Goal: Check status: Check status

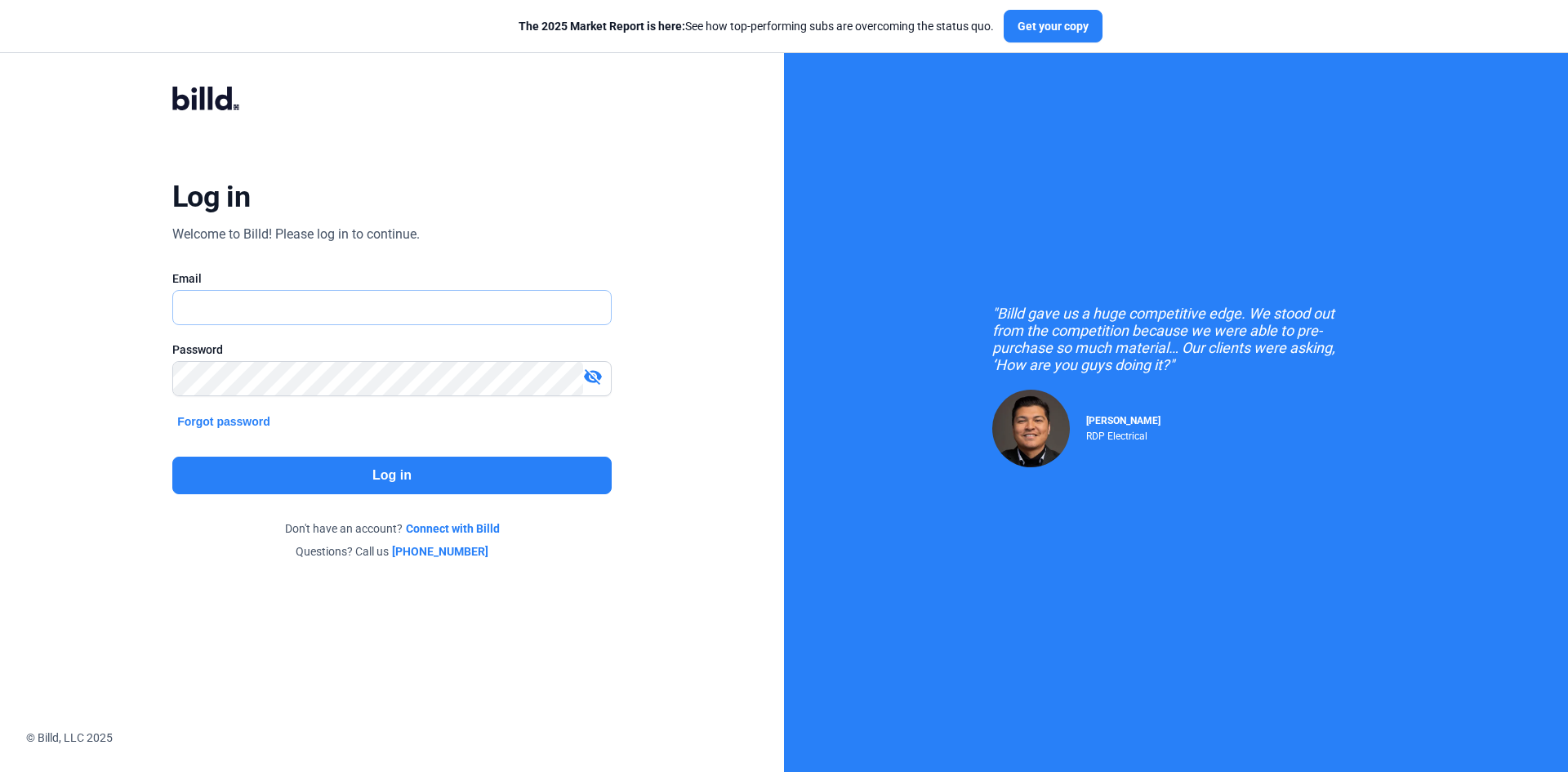
click at [249, 311] on input "text" at bounding box center [382, 307] width 420 height 33
type input "[EMAIL_ADDRESS][DOMAIN_NAME]"
click at [295, 473] on button "Log in" at bounding box center [391, 475] width 440 height 37
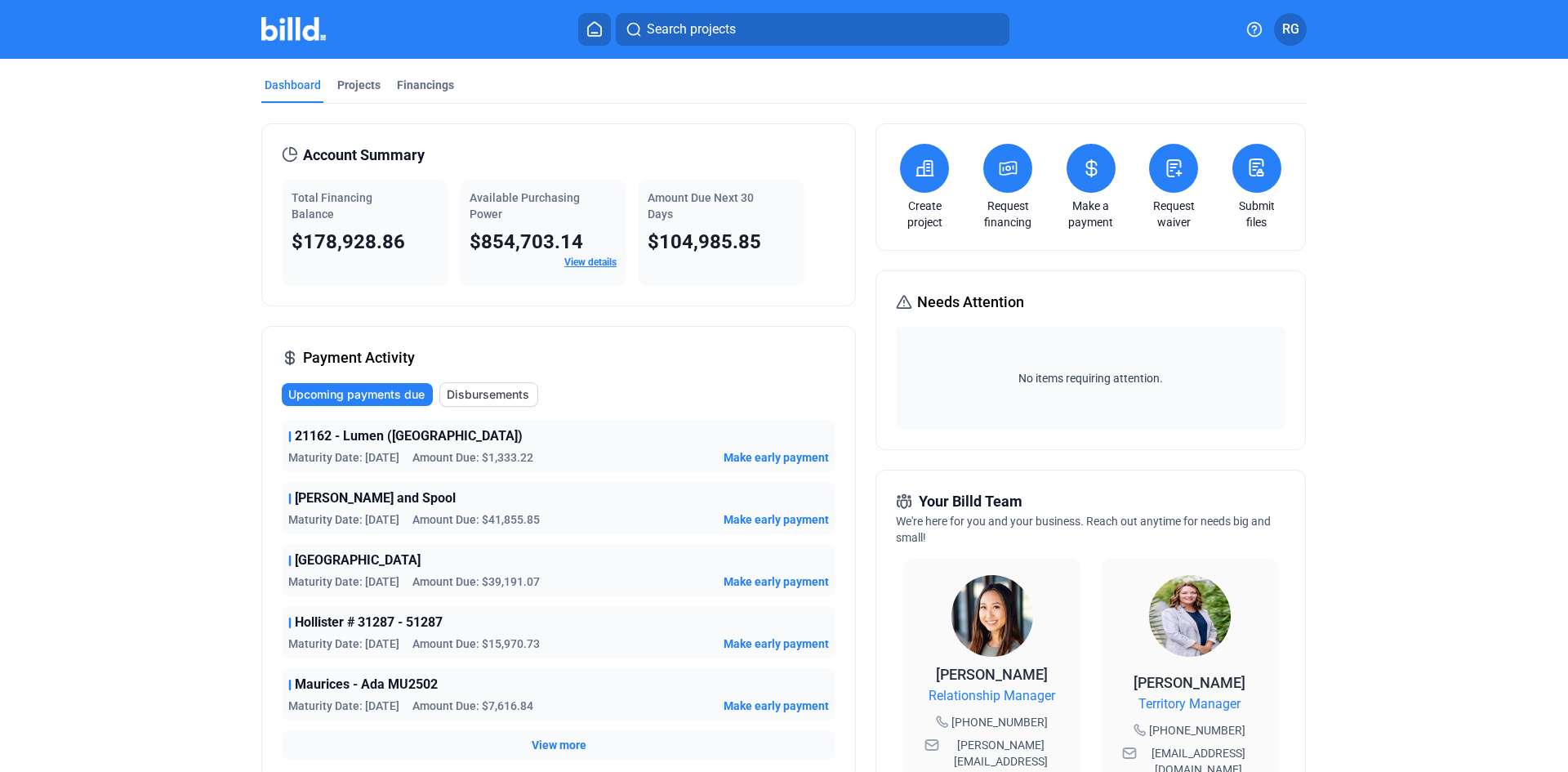
click at [455, 396] on span "Disbursements" at bounding box center [488, 395] width 82 height 17
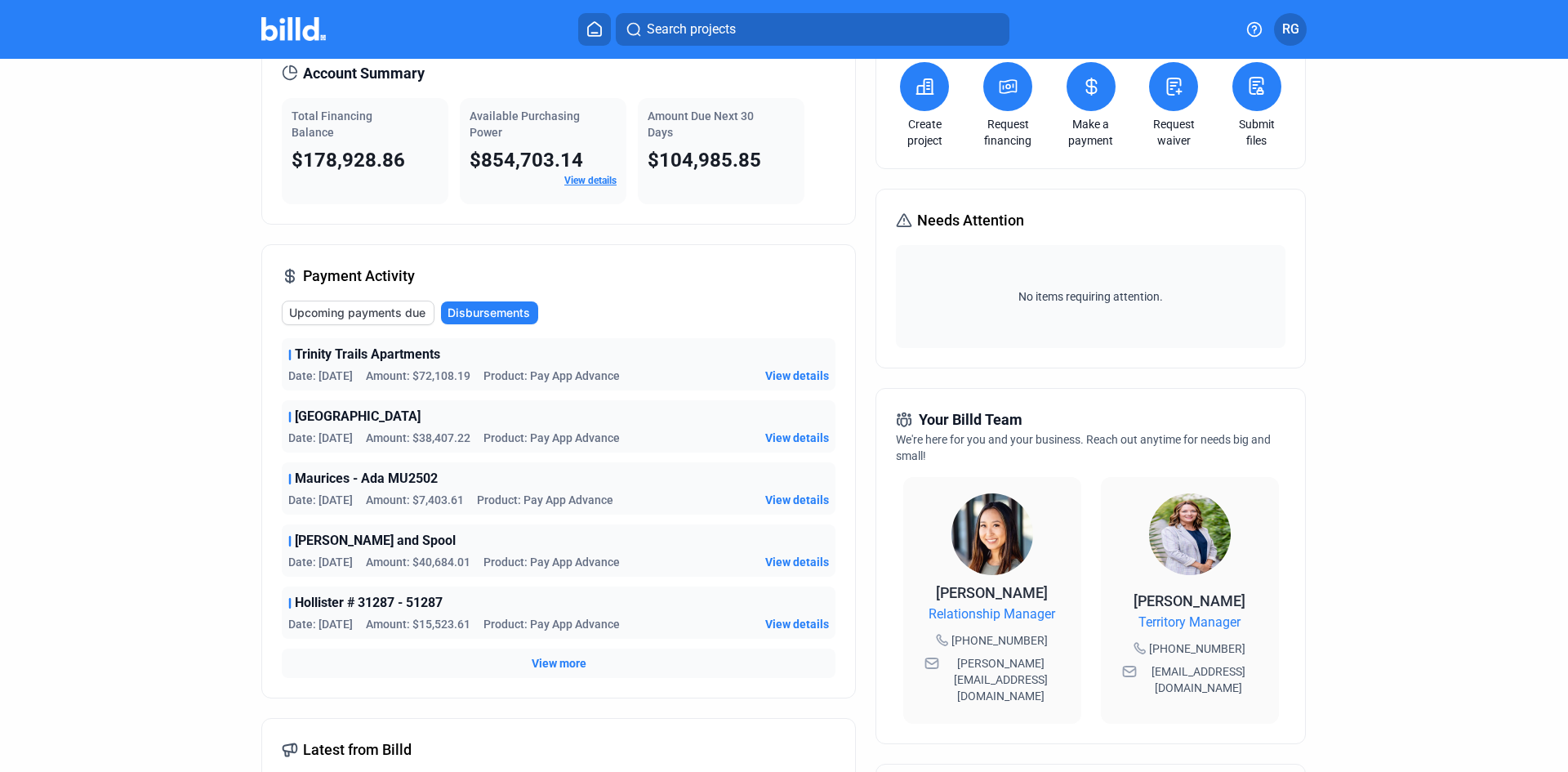
scroll to position [164, 0]
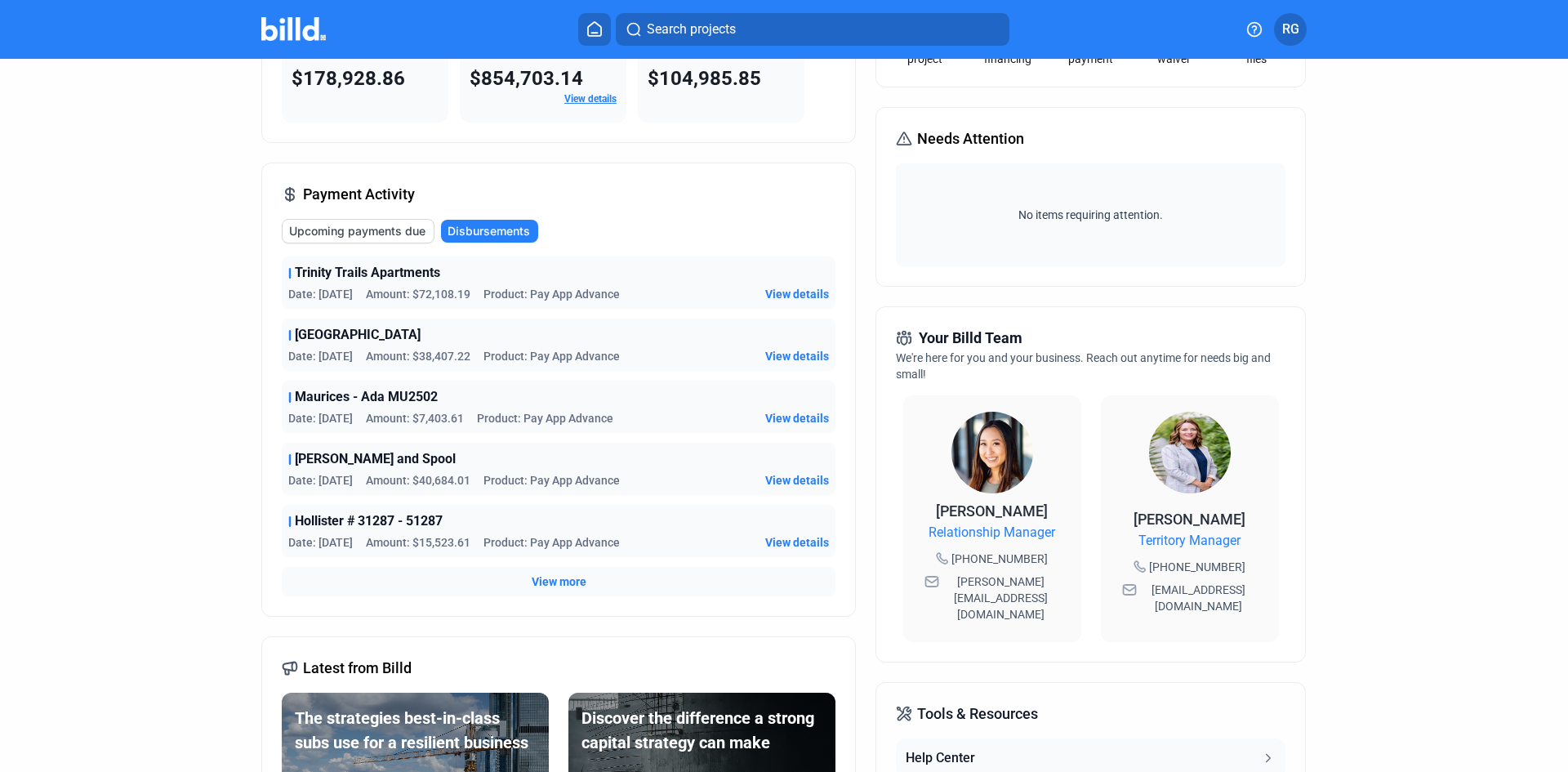
click at [553, 586] on span "View more" at bounding box center [559, 582] width 55 height 17
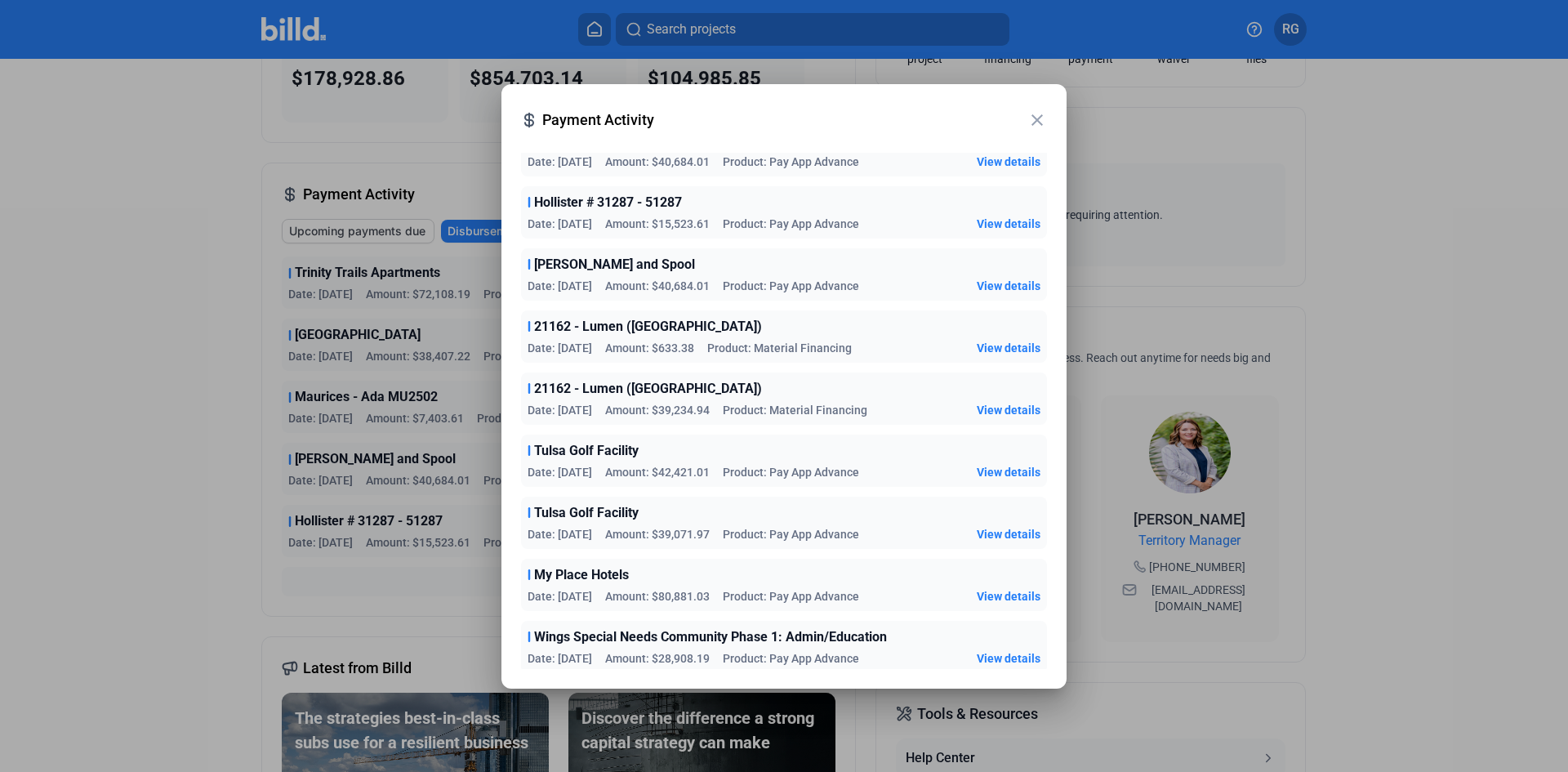
scroll to position [257, 0]
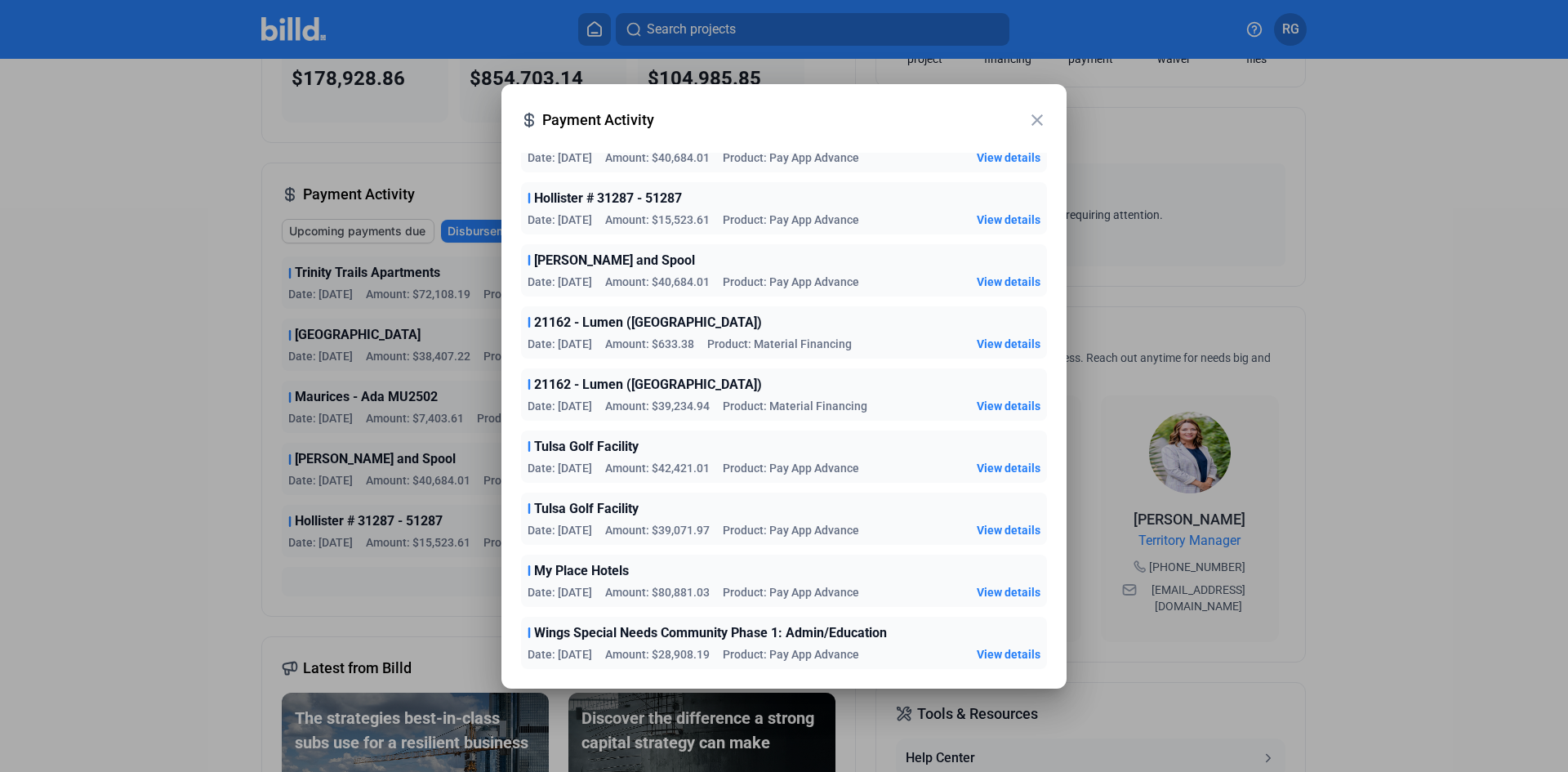
click at [1007, 407] on span "View details" at bounding box center [1009, 406] width 64 height 17
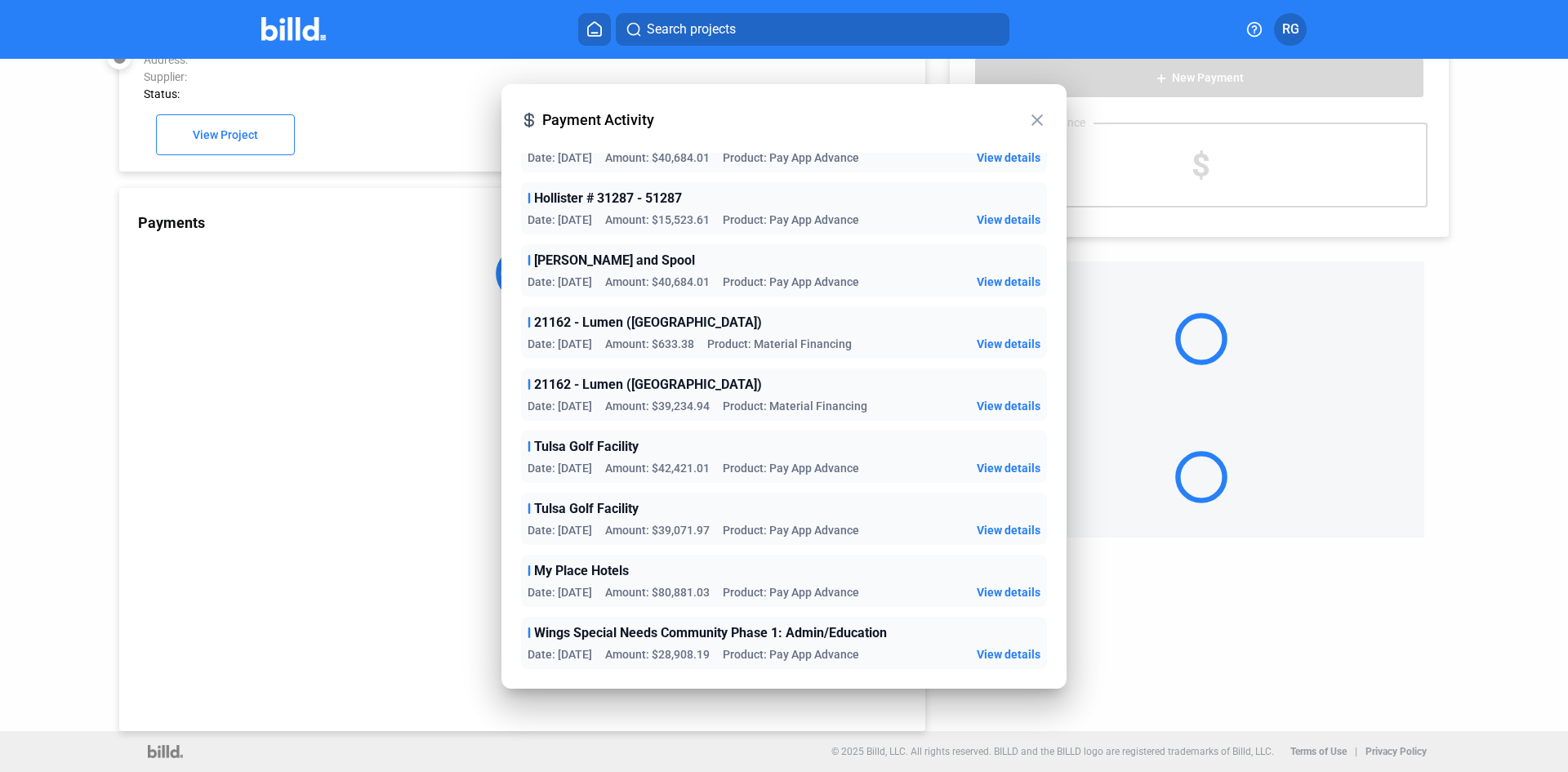
scroll to position [45, 0]
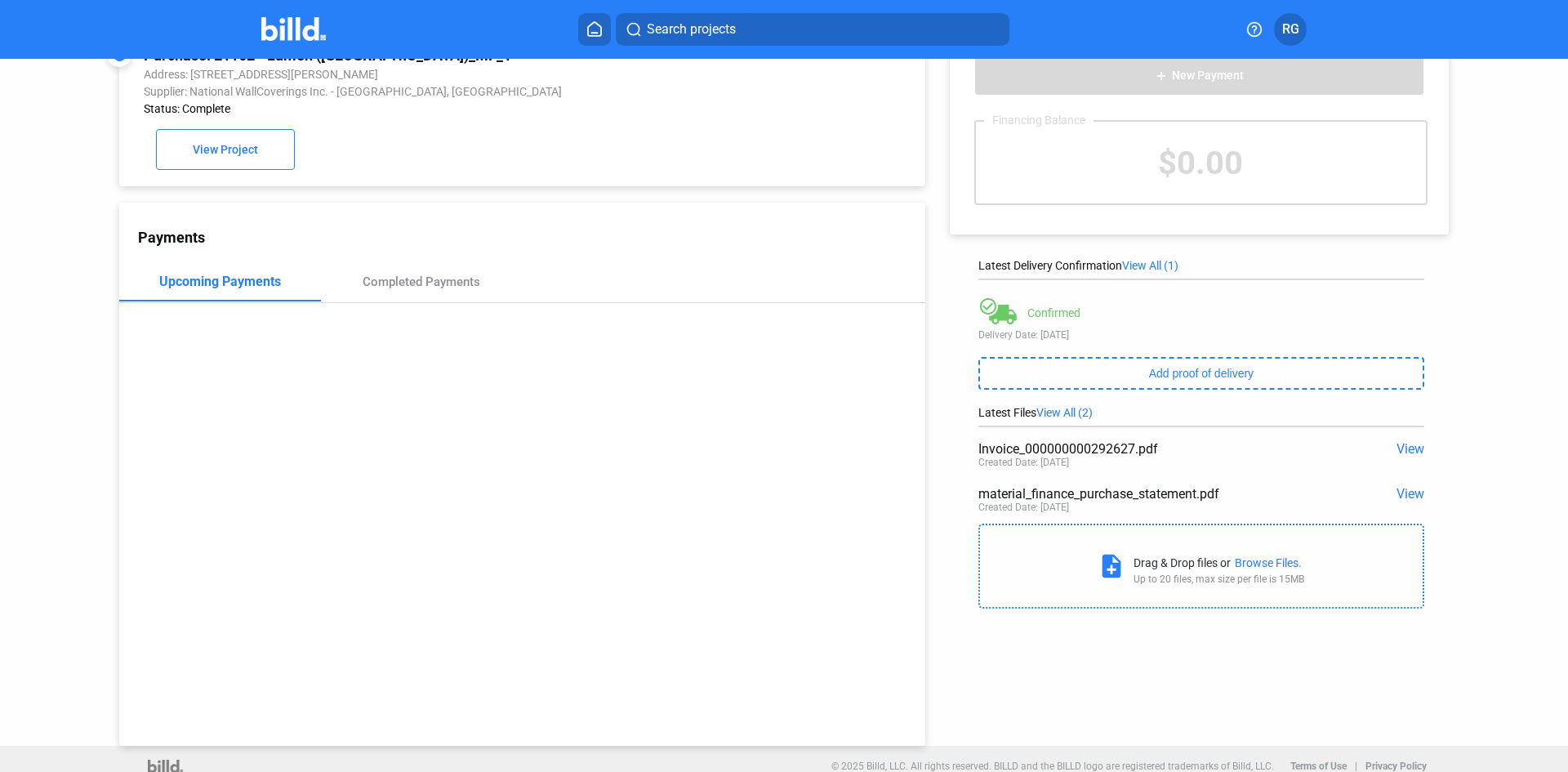
click at [1403, 498] on span "View" at bounding box center [1410, 494] width 27 height 16
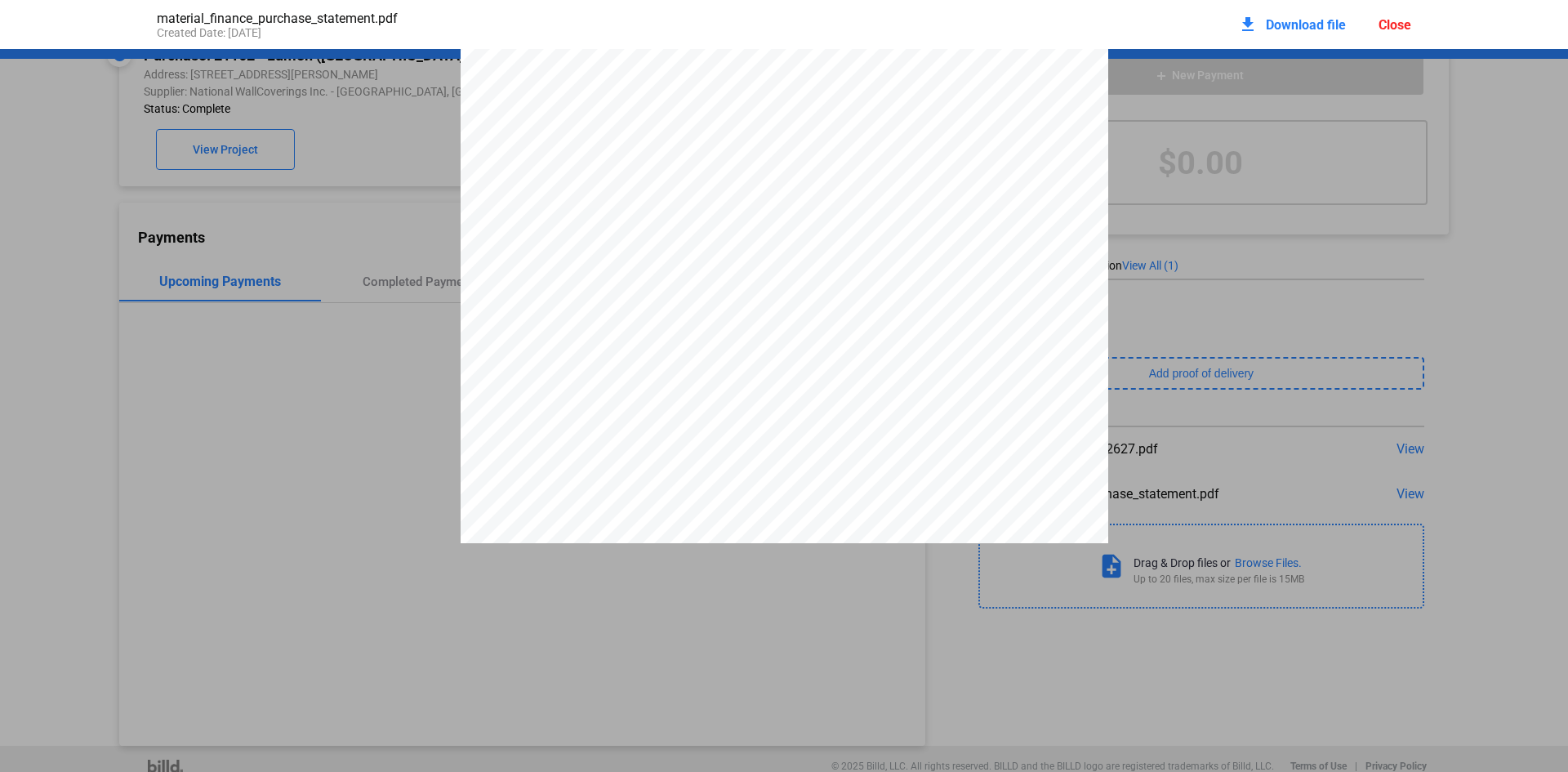
scroll to position [253, 0]
drag, startPoint x: 1086, startPoint y: 71, endPoint x: 1158, endPoint y: 81, distance: 72.7
click at [1088, 70] on div "PURCHASE STATEMENT This PURCHASE STATEMENT is being executed and delivered purs…" at bounding box center [784, 508] width 647 height 917
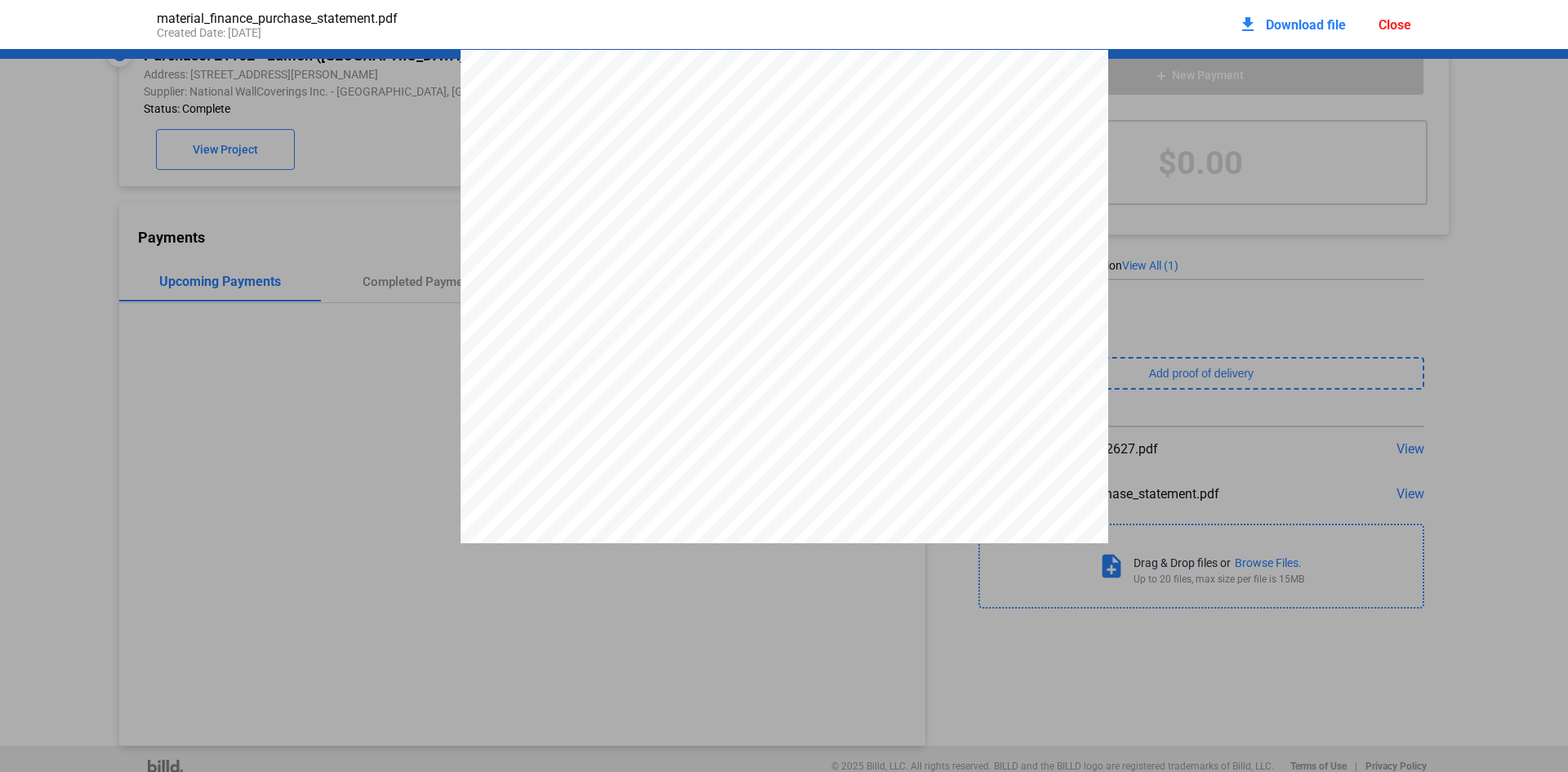
click at [1389, 19] on div "Close" at bounding box center [1394, 25] width 32 height 16
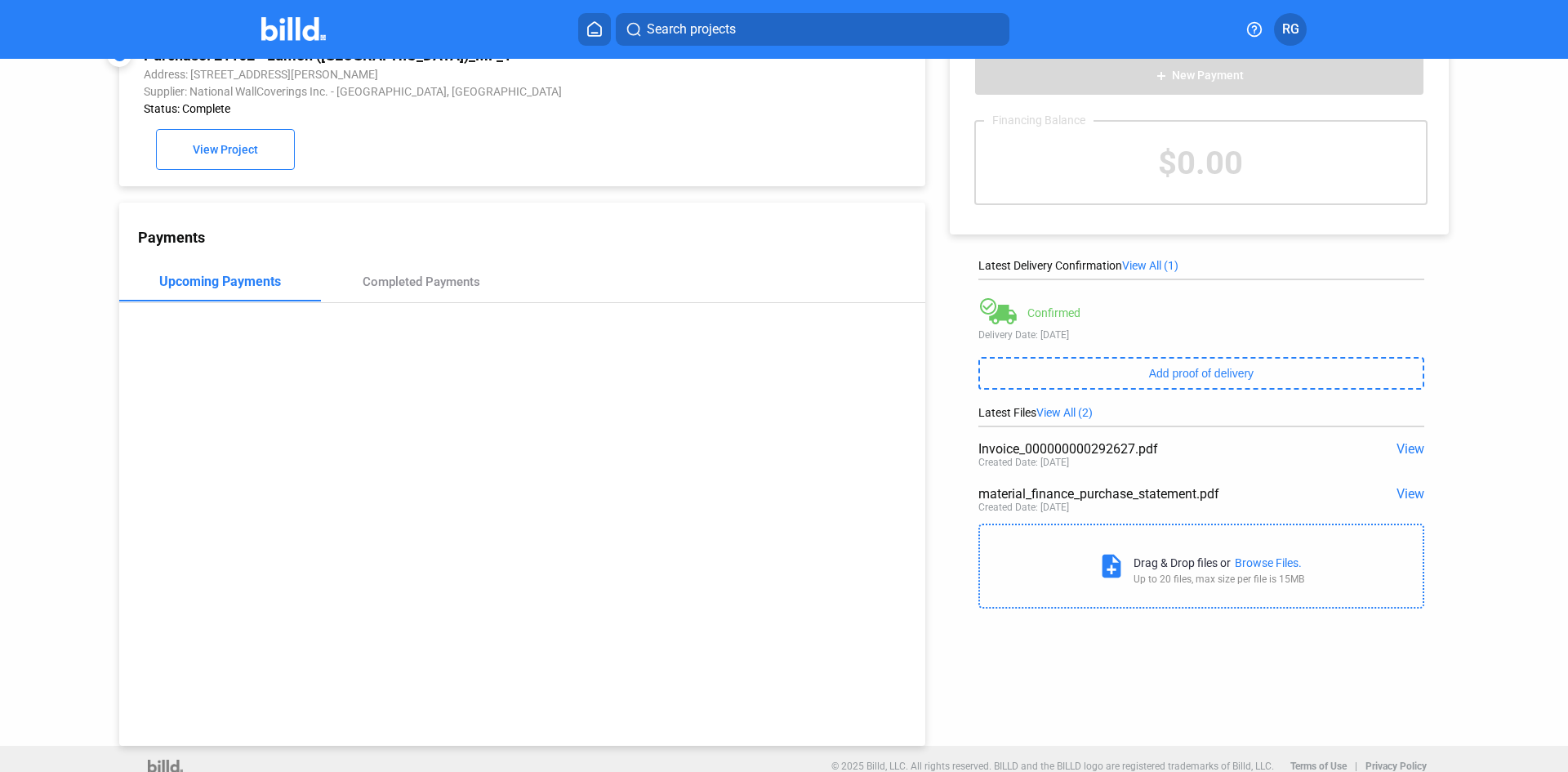
click at [1410, 451] on span "View" at bounding box center [1410, 449] width 27 height 16
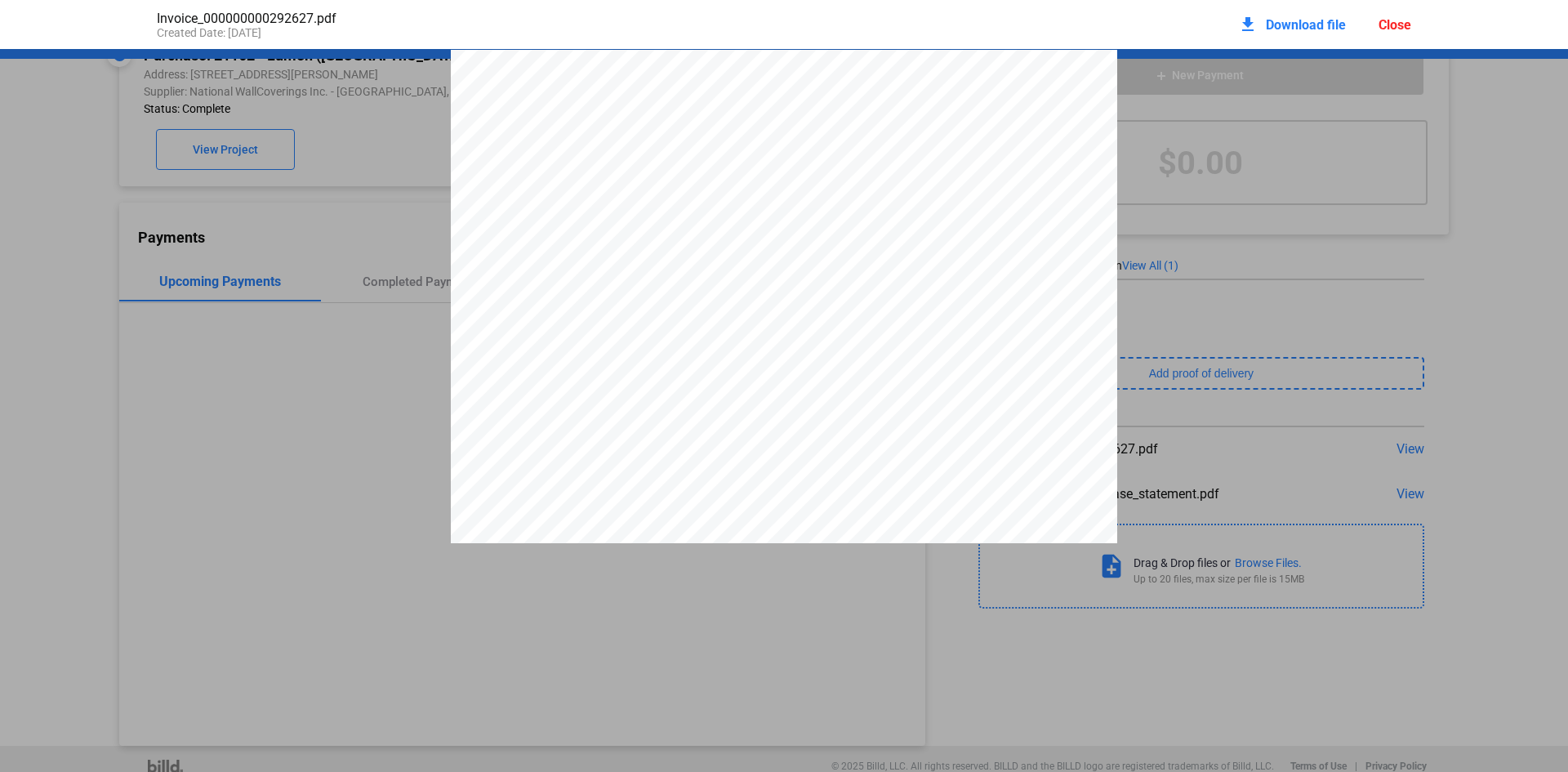
click at [1389, 27] on div "Close" at bounding box center [1394, 25] width 32 height 16
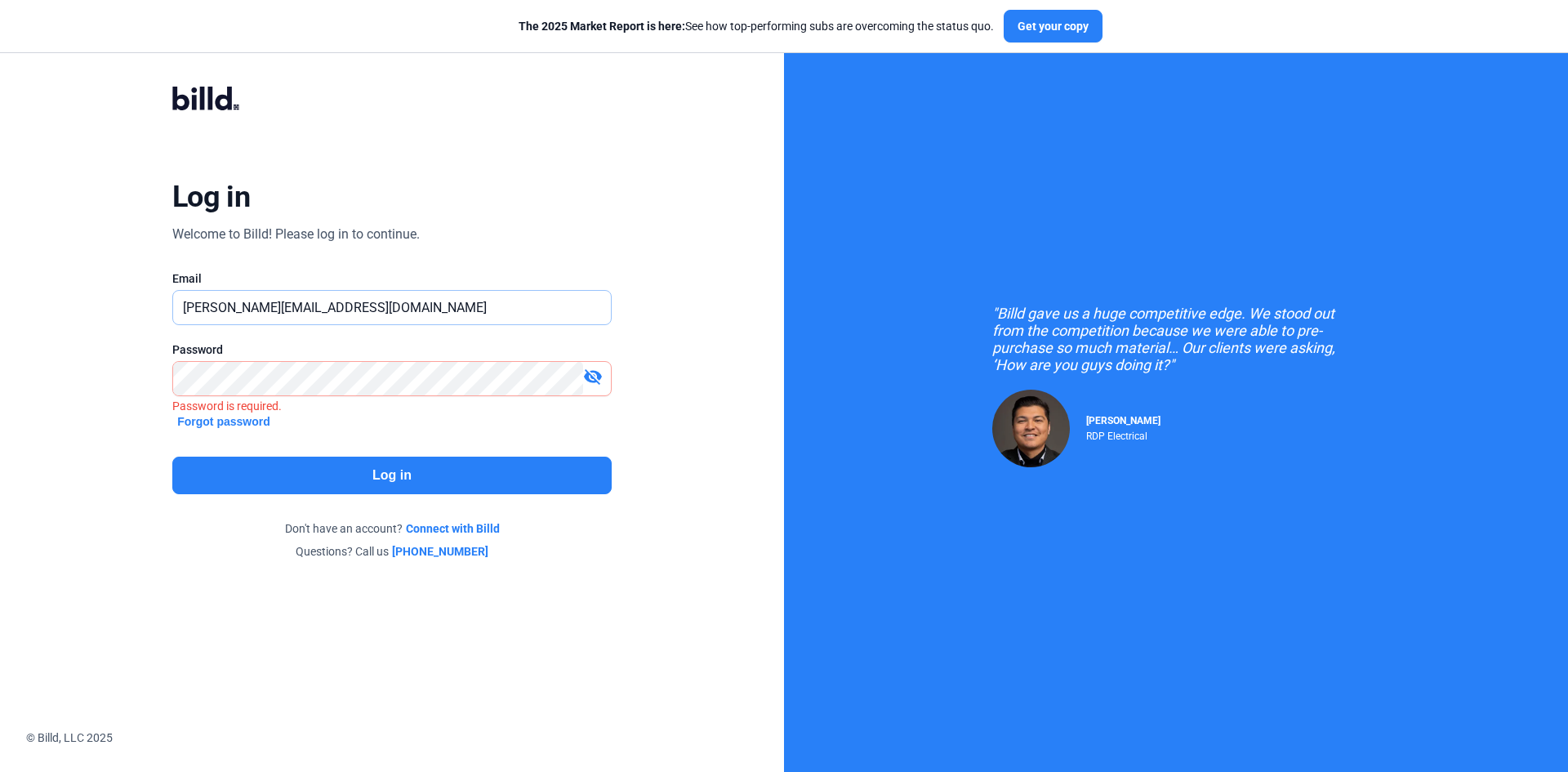
type input "[EMAIL_ADDRESS][DOMAIN_NAME]"
click at [336, 465] on button "Log in" at bounding box center [391, 475] width 440 height 37
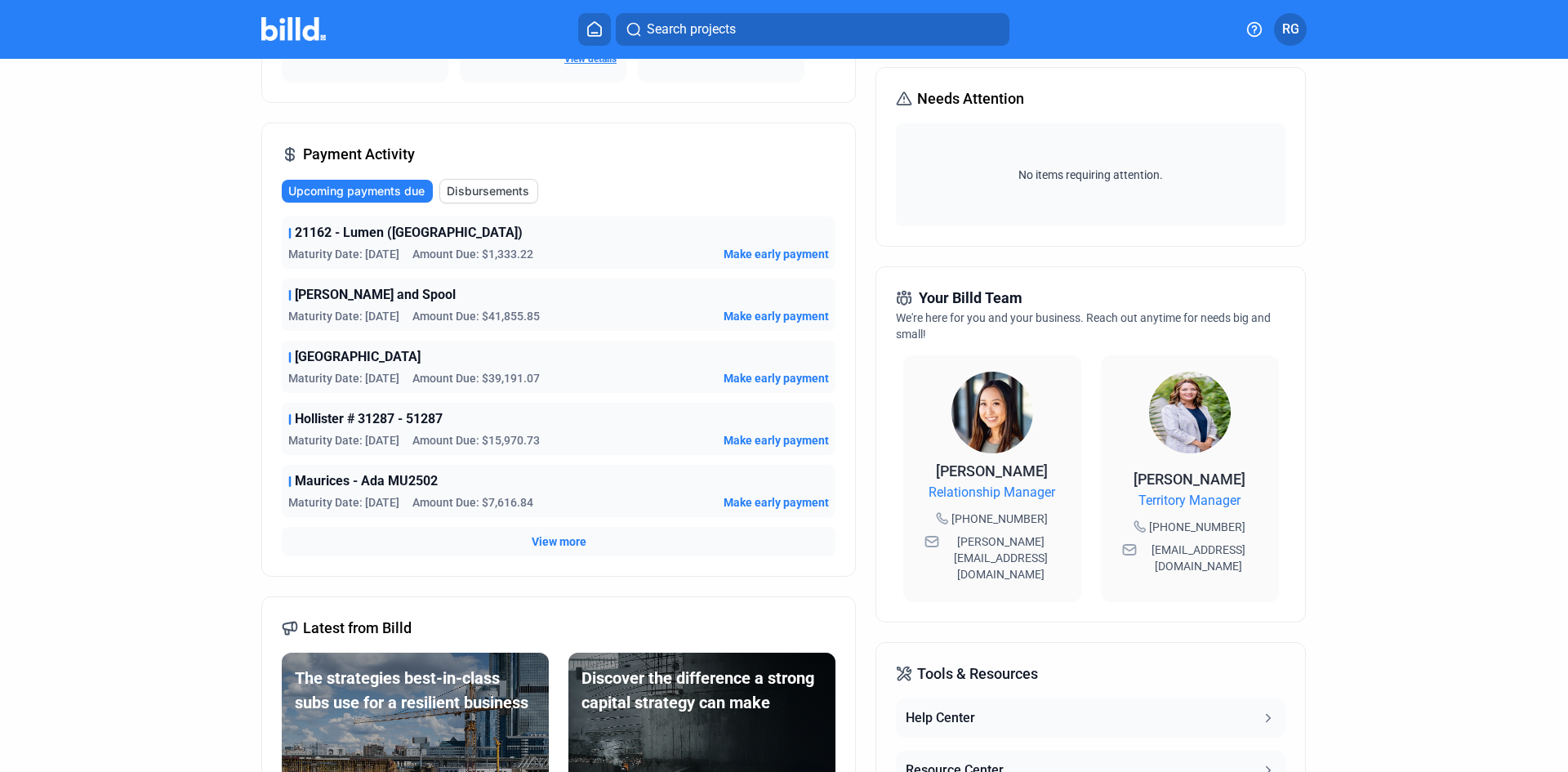
scroll to position [245, 0]
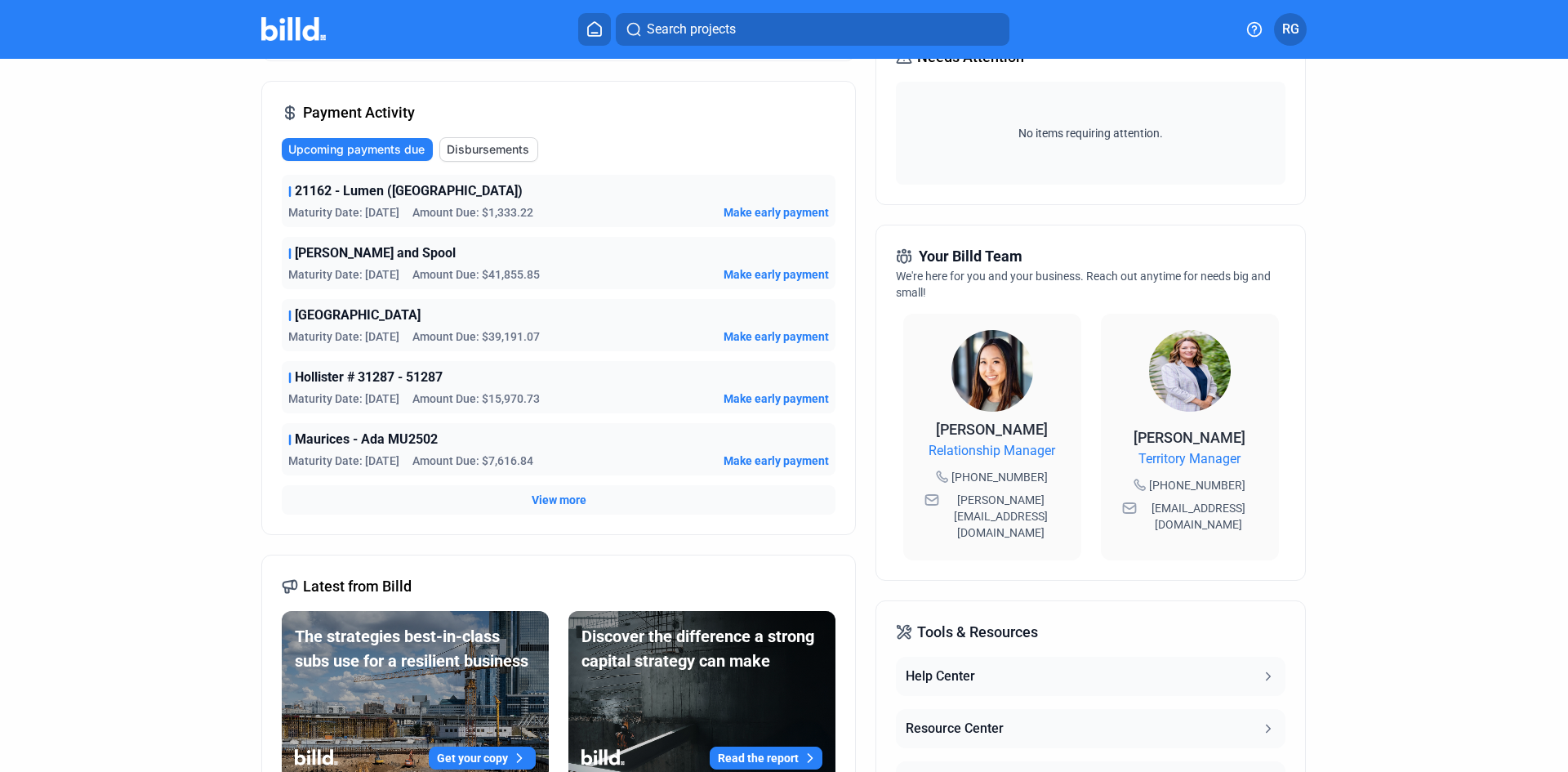
click at [554, 501] on span "View more" at bounding box center [559, 500] width 55 height 17
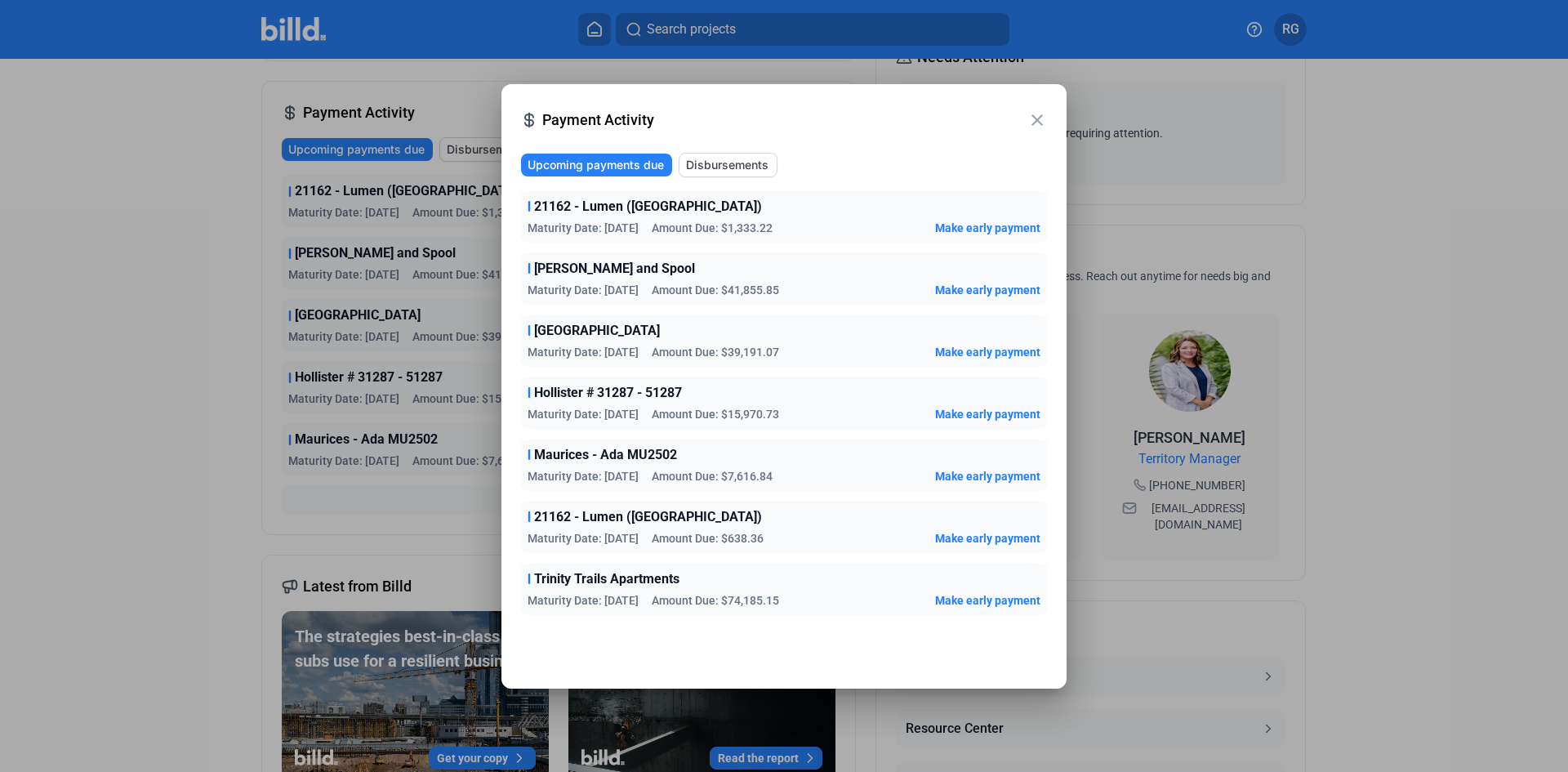
click at [740, 164] on span "Disbursements" at bounding box center [727, 165] width 82 height 17
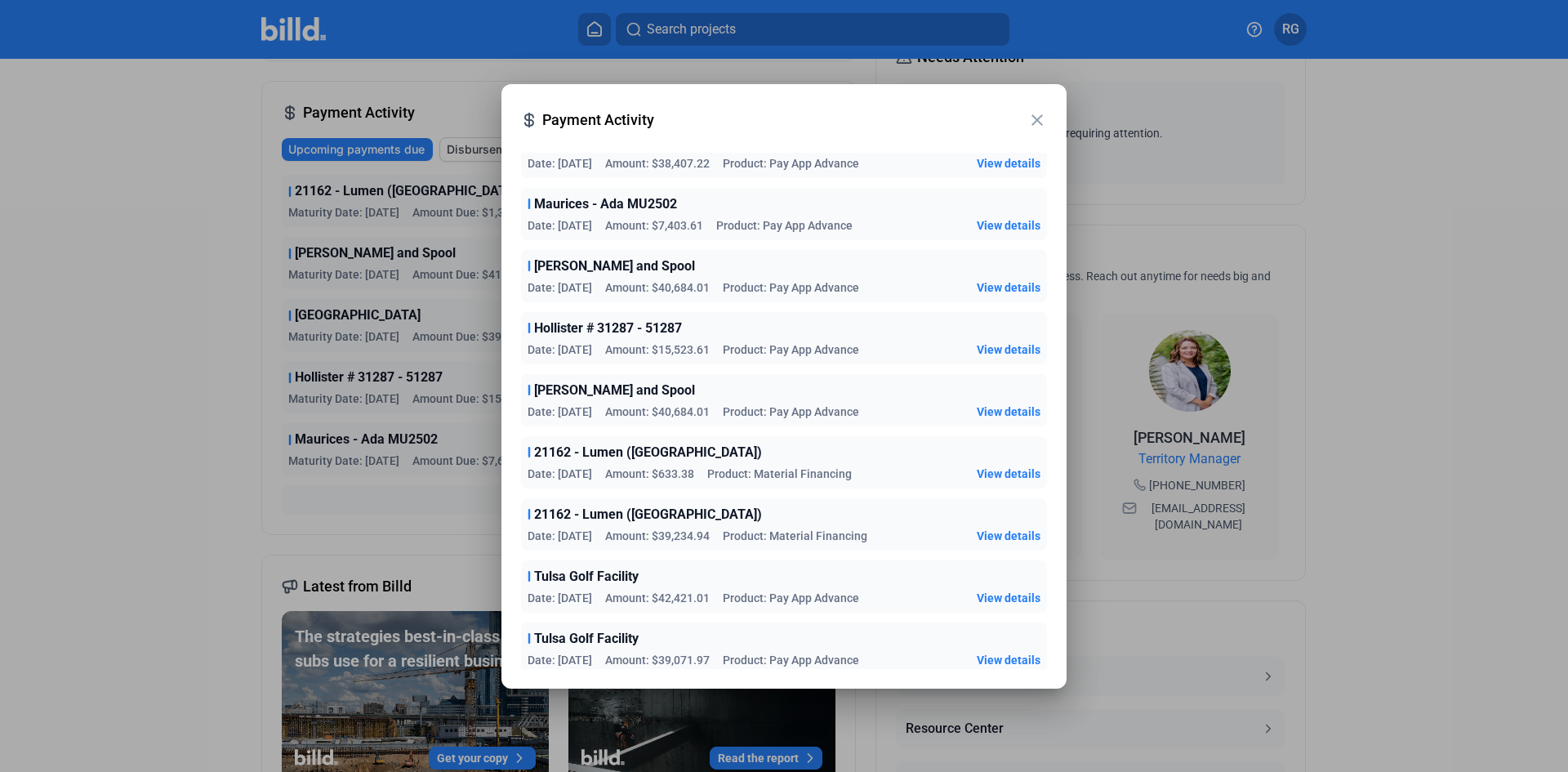
scroll to position [164, 0]
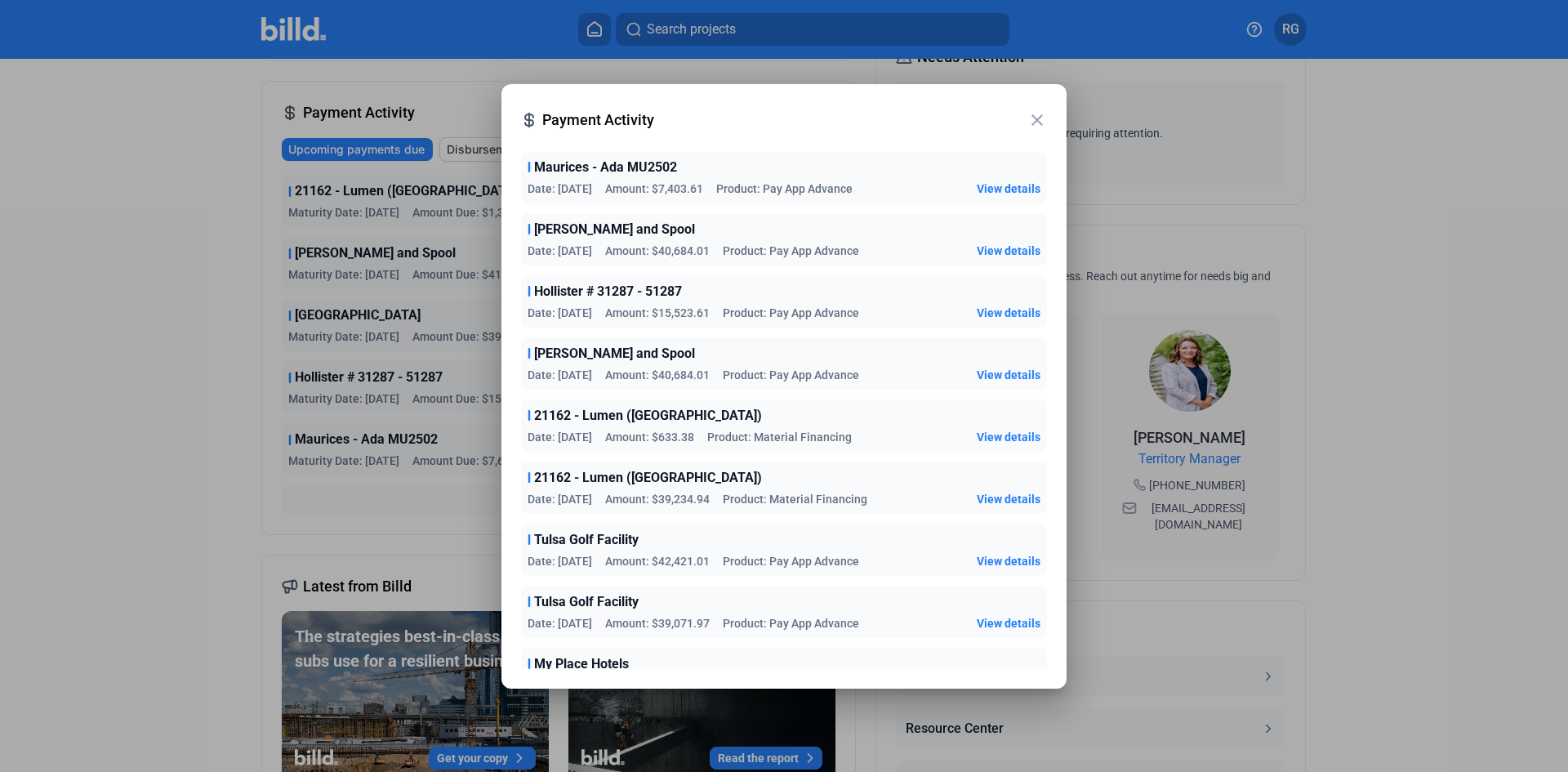
drag, startPoint x: 183, startPoint y: 406, endPoint x: 204, endPoint y: 392, distance: 25.2
click at [199, 403] on div at bounding box center [784, 386] width 1568 height 772
drag, startPoint x: 1034, startPoint y: 120, endPoint x: 893, endPoint y: 91, distance: 144.0
click at [1035, 120] on mat-icon "close" at bounding box center [1037, 120] width 20 height 20
